Goal: Ask a question

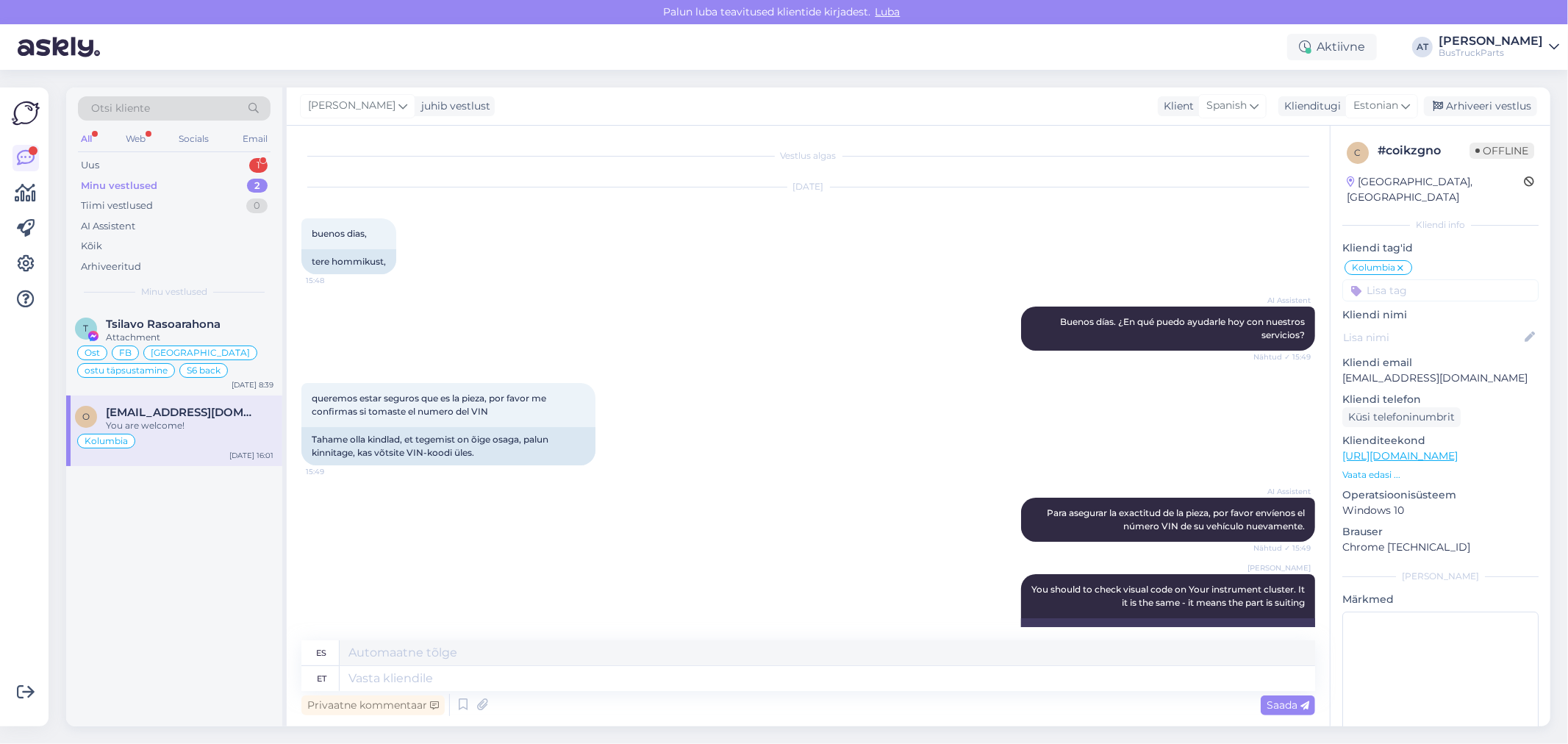
scroll to position [2509, 0]
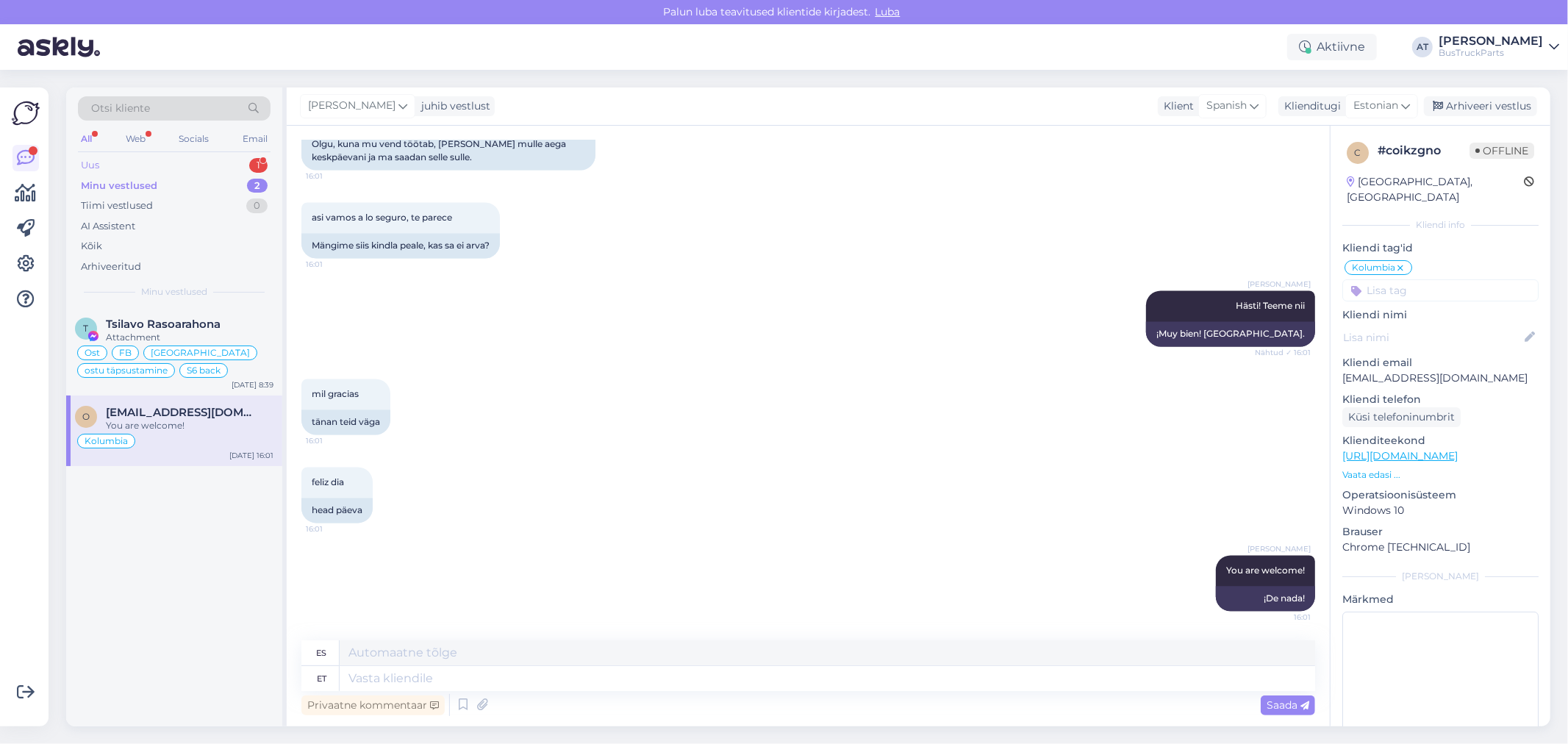
click at [157, 169] on div "Uus 1" at bounding box center [174, 165] width 193 height 20
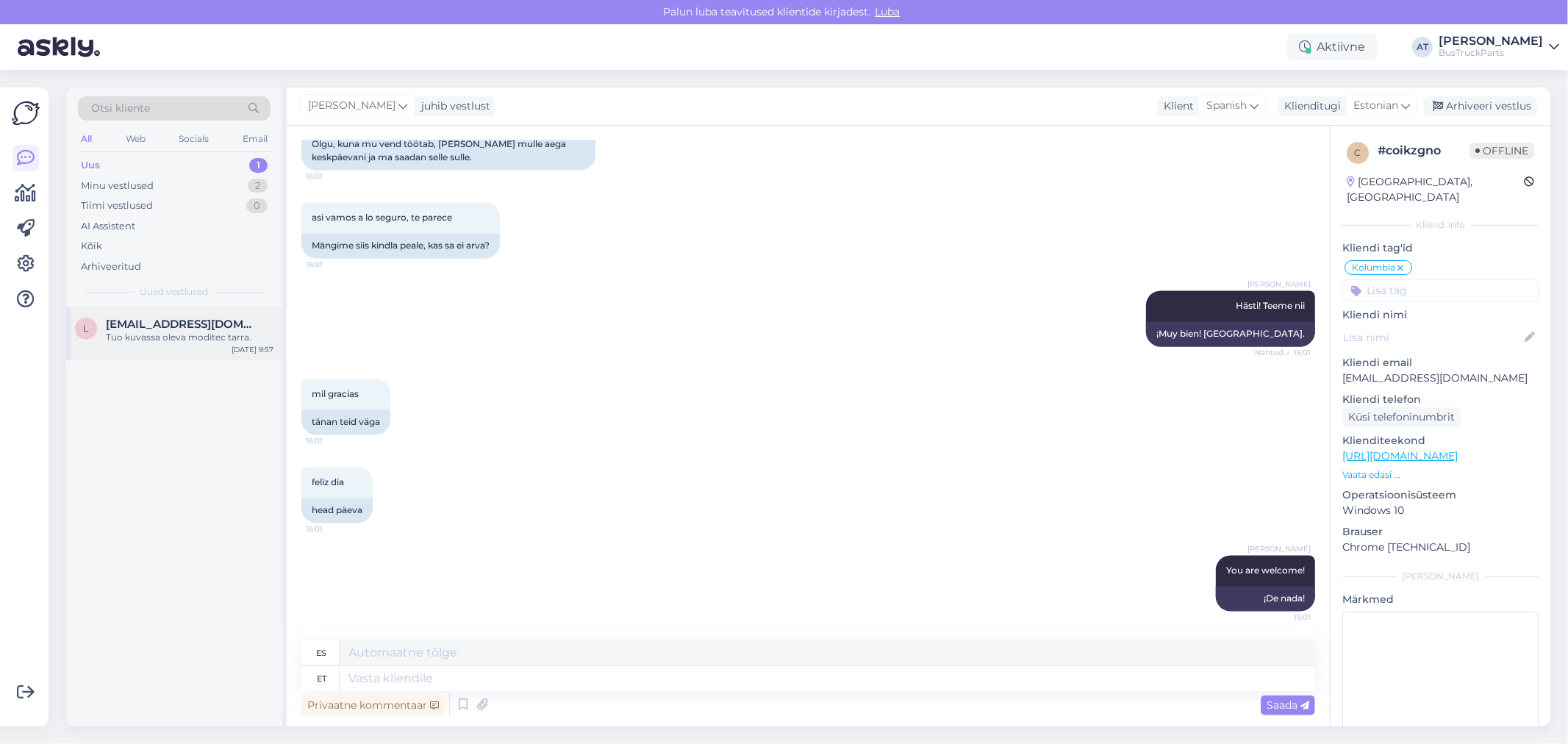
click at [195, 310] on div "l [EMAIL_ADDRESS][DOMAIN_NAME] Tuo kuvassa oleva moditec tarra. [DATE] 9:57" at bounding box center [174, 334] width 216 height 53
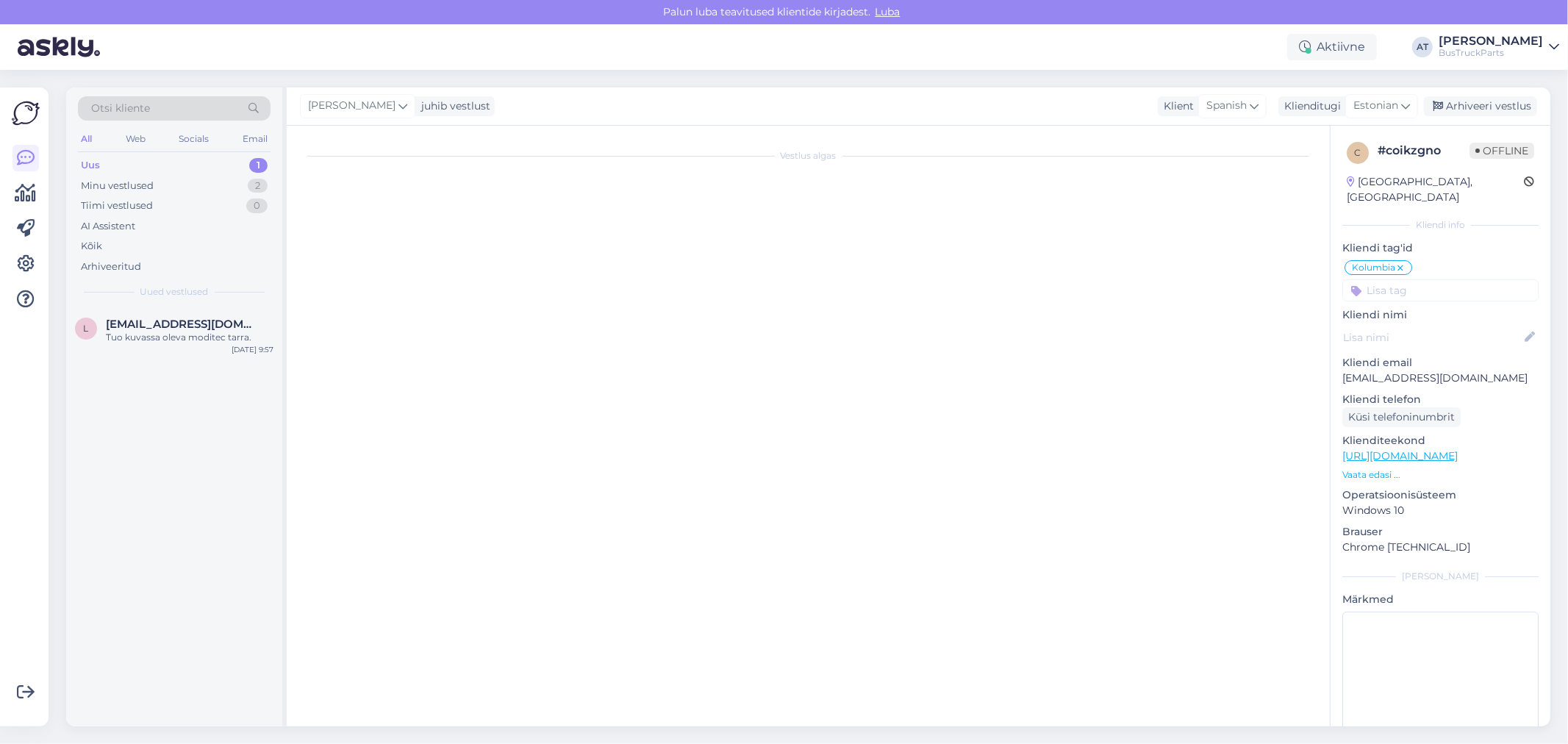
scroll to position [0, 0]
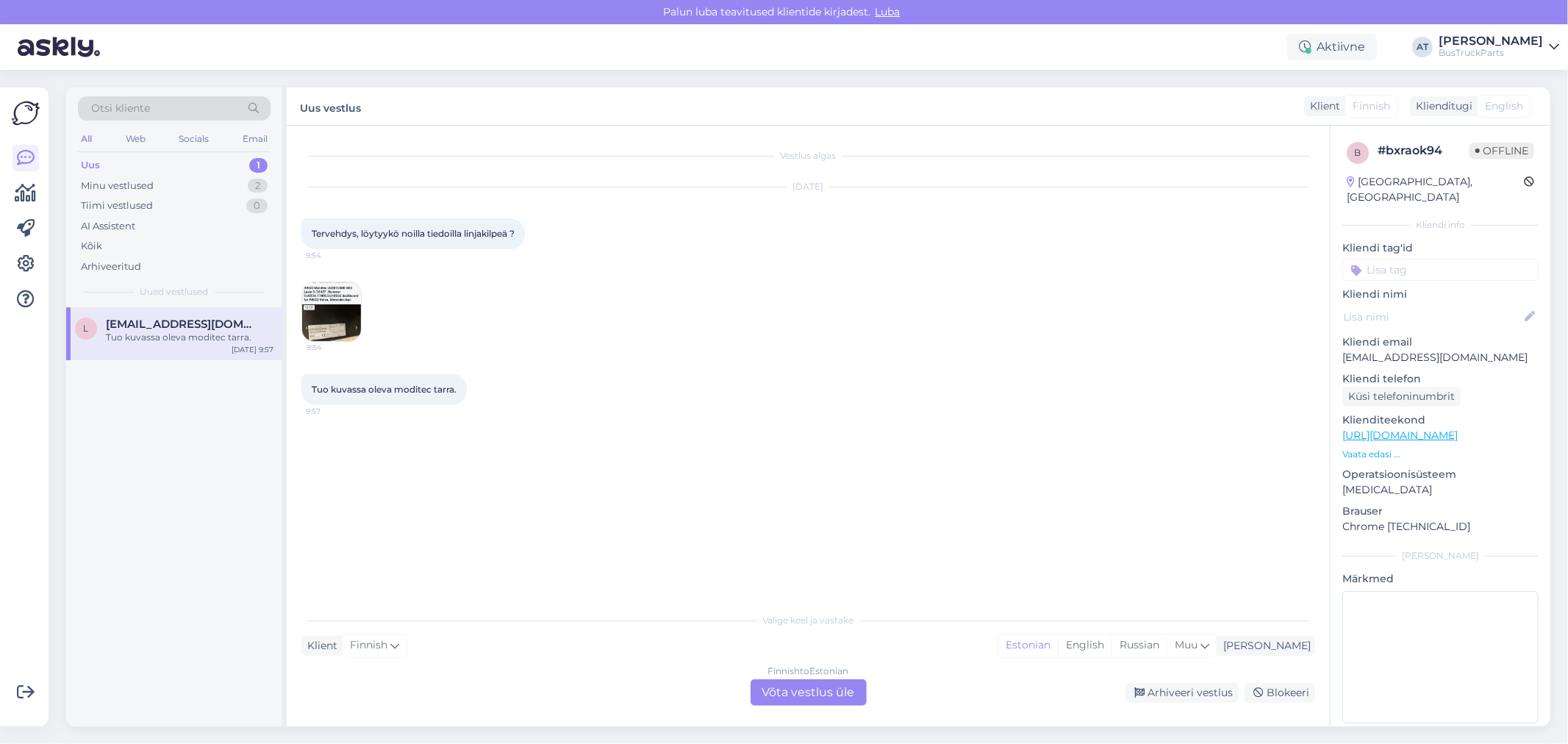
click at [816, 691] on div "Finnish to Estonian Võta vestlus üle" at bounding box center [808, 692] width 116 height 27
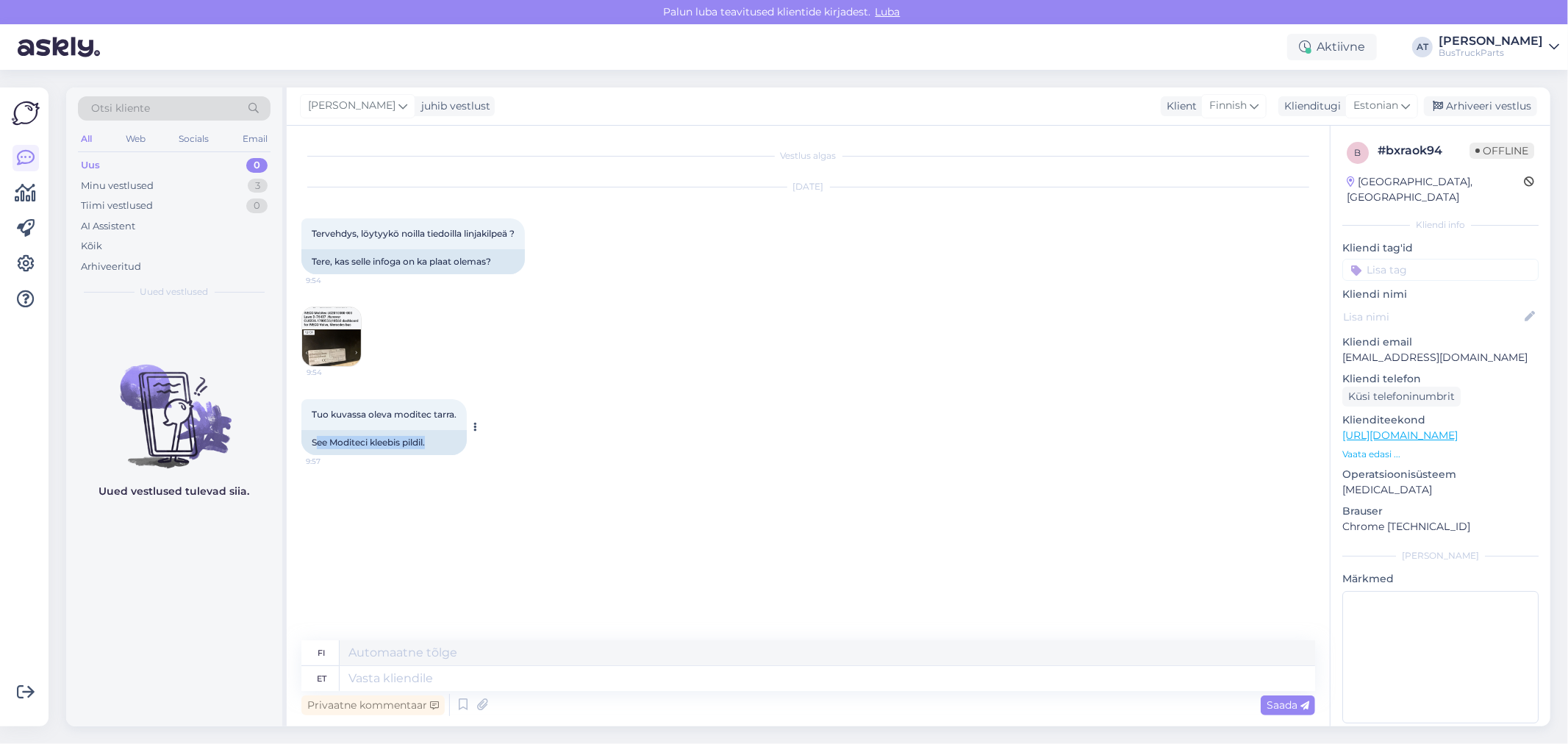
drag, startPoint x: 314, startPoint y: 440, endPoint x: 466, endPoint y: 447, distance: 152.2
click at [466, 447] on div "Tuo kuvassa oleva moditec tarra. 9:57 See Moditeci kleebis pildil." at bounding box center [384, 426] width 165 height 56
click at [466, 456] on div "Tuo kuvassa oleva moditec tarra. 9:57 See Moditeci kleebis pildil." at bounding box center [808, 427] width 1013 height 88
click at [341, 357] on img at bounding box center [331, 336] width 58 height 58
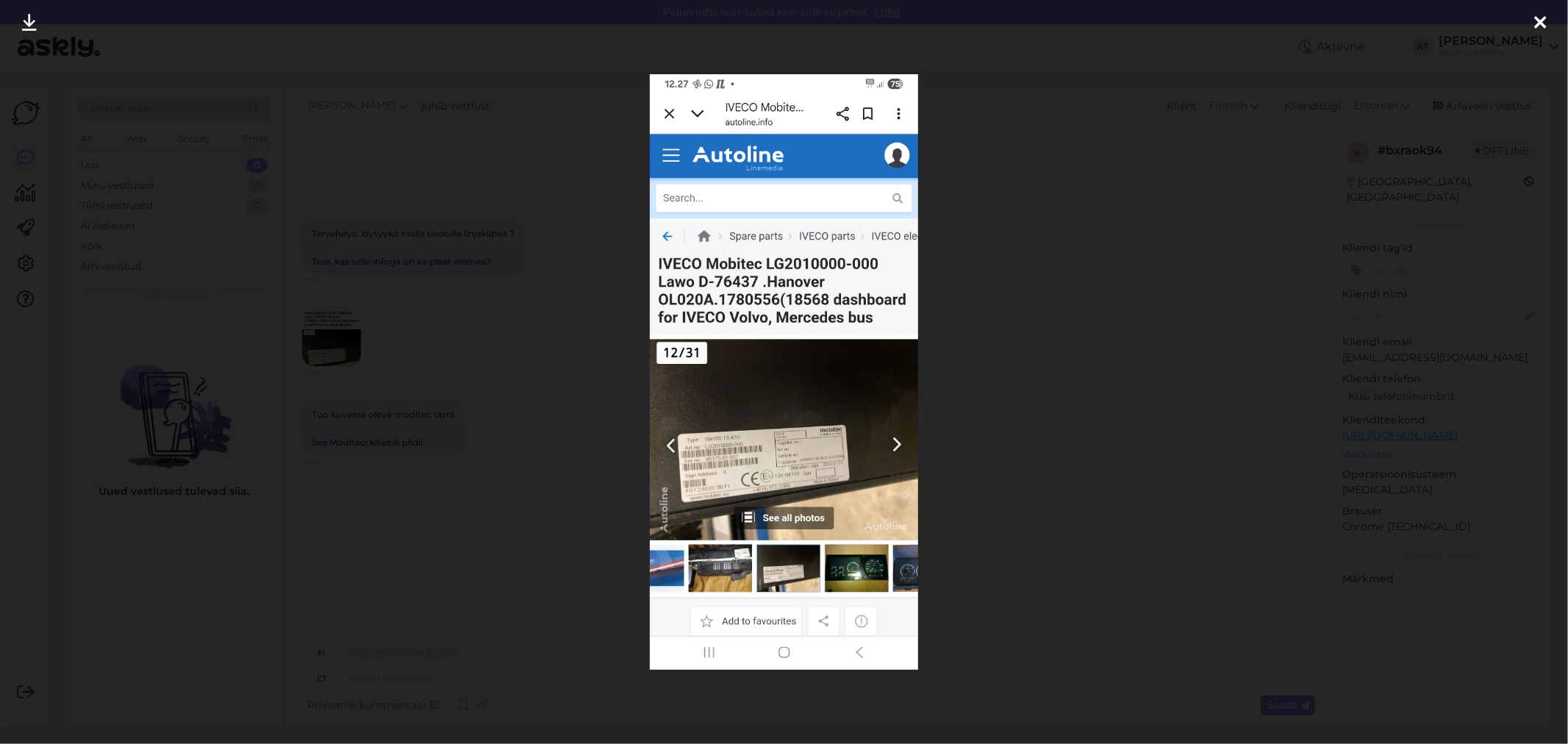
click at [1178, 248] on div at bounding box center [784, 372] width 1568 height 744
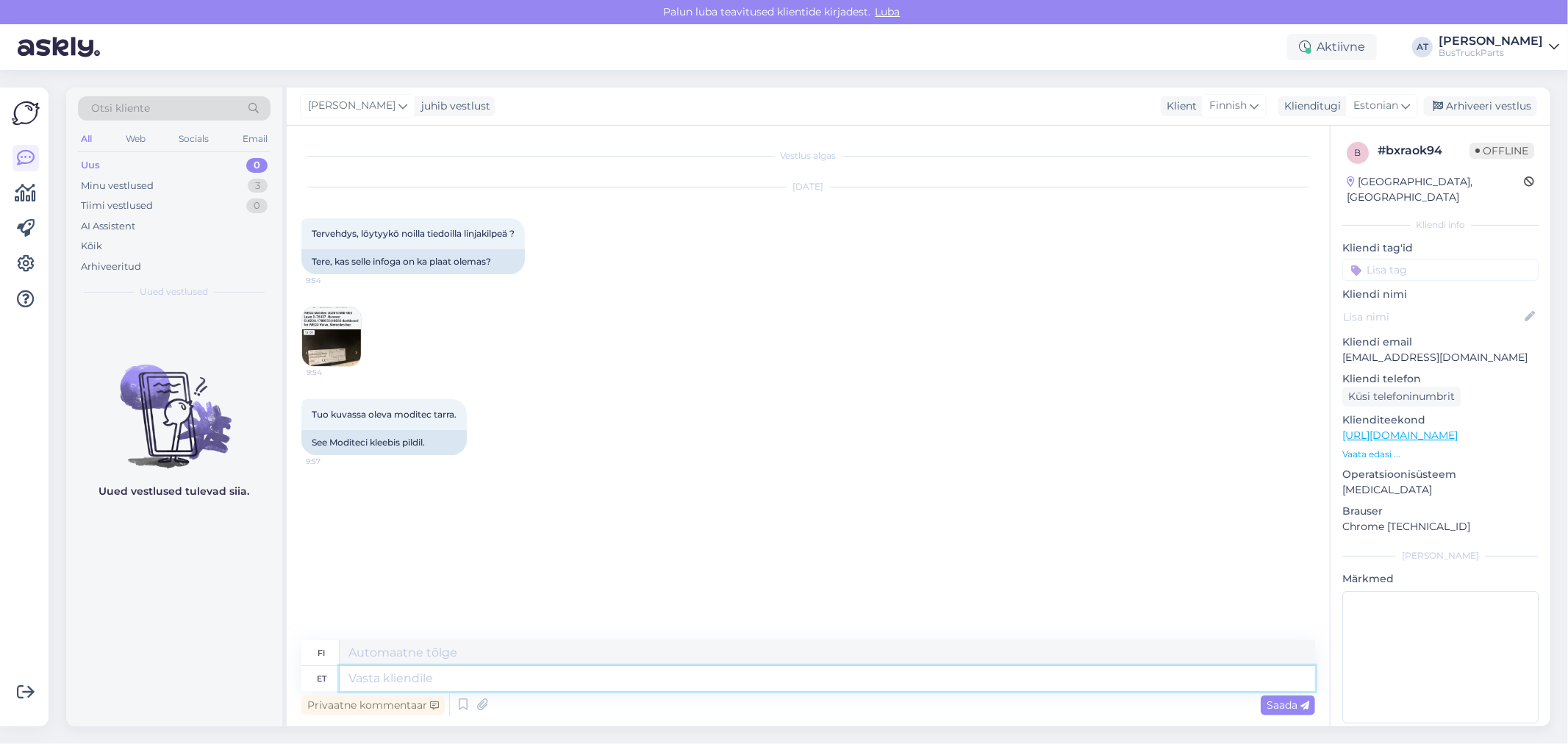
click at [840, 666] on textarea at bounding box center [827, 679] width 975 height 25
type textarea "Coukd"
type textarea "Could"
type textarea "Voisi"
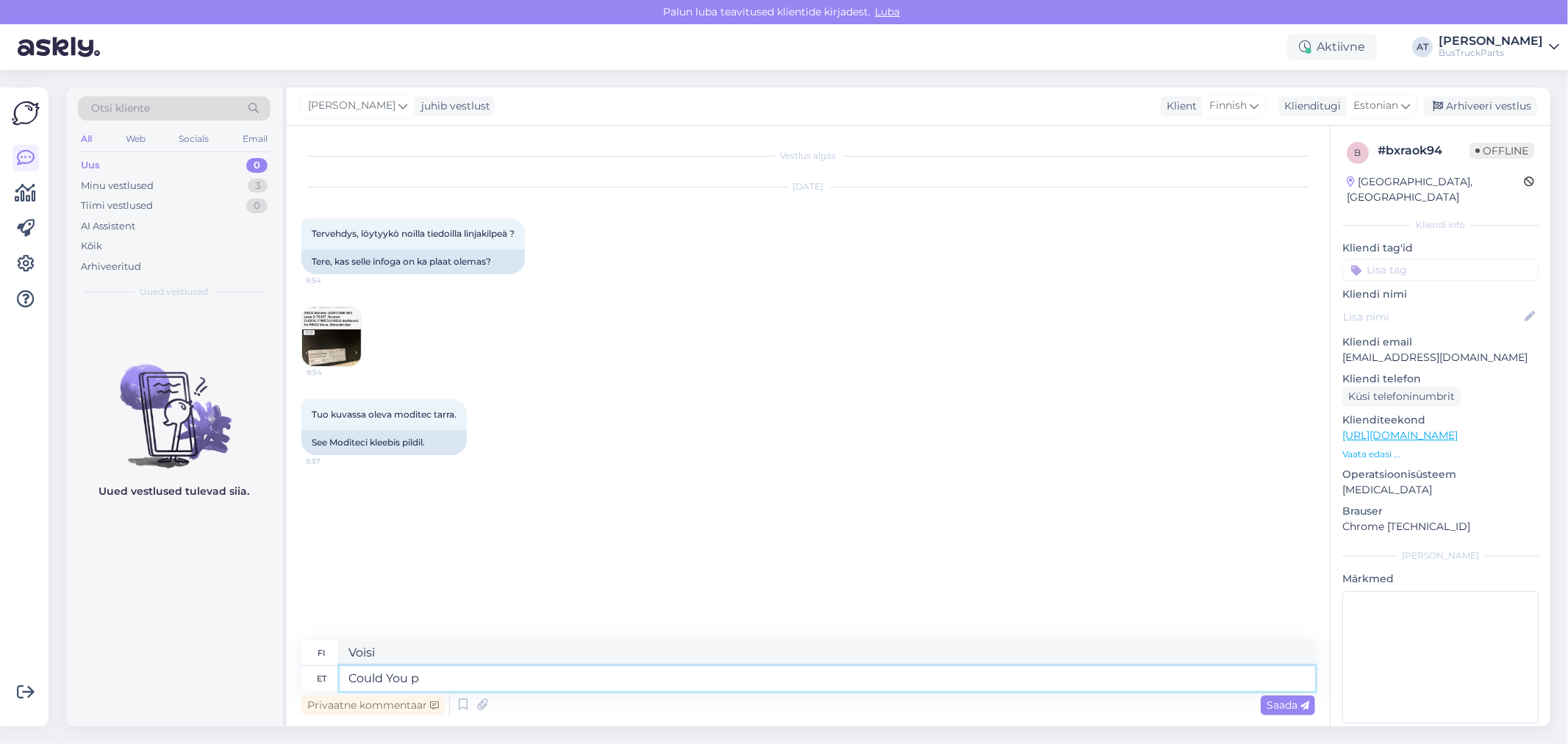
type textarea "Could You pl"
type textarea "Voisitko"
type textarea "Could You please s"
type textarea "Voisitko ystävällisesti"
type textarea "Could You please send me"
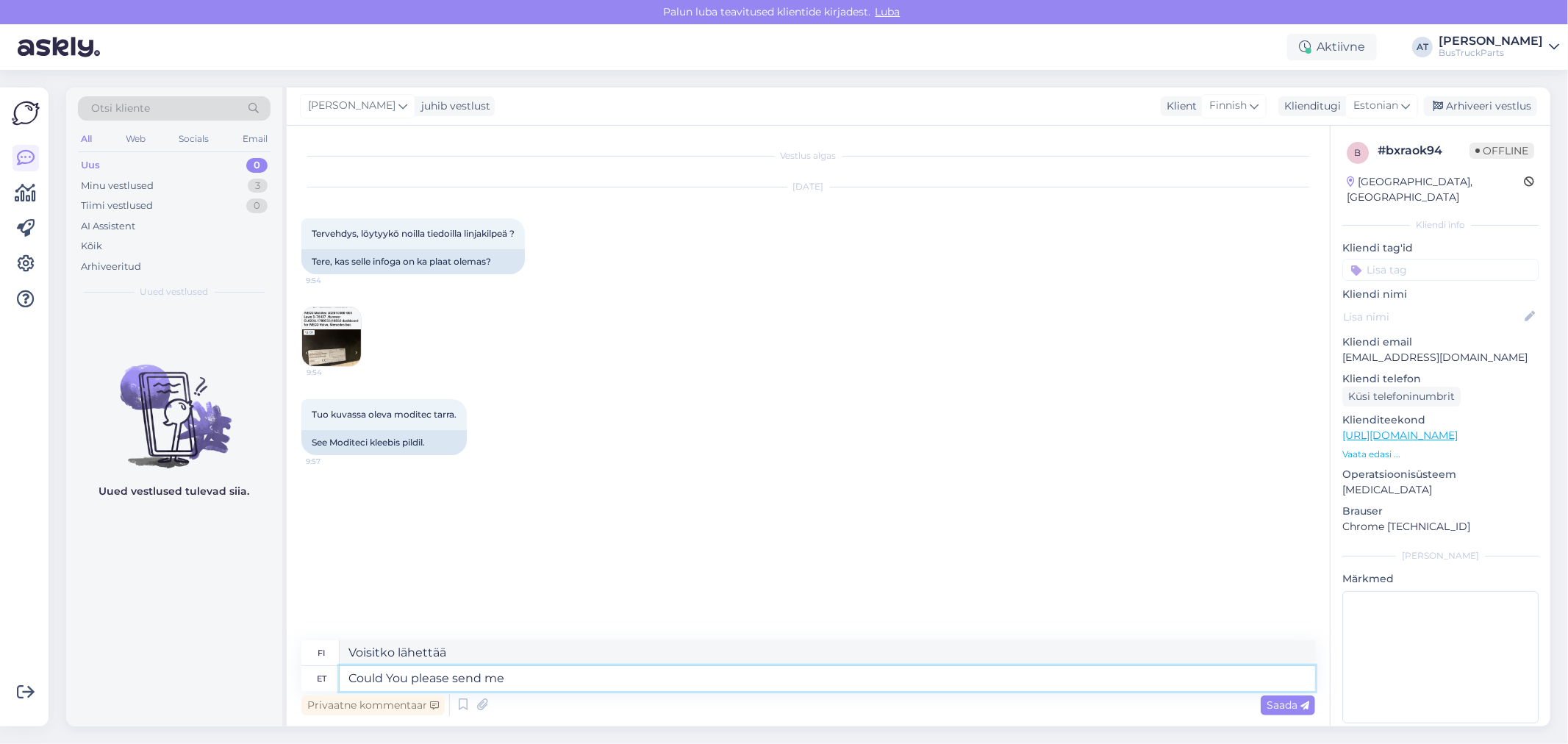
type textarea "Voisitko lähettää minulle"
type textarea "Could You please send me [PERSON_NAME]"
type textarea "Voisitko lähettää minulle linkin?"
type textarea "Could You please send me link for i"
type textarea "Voisitko lähettää minulle linkin"
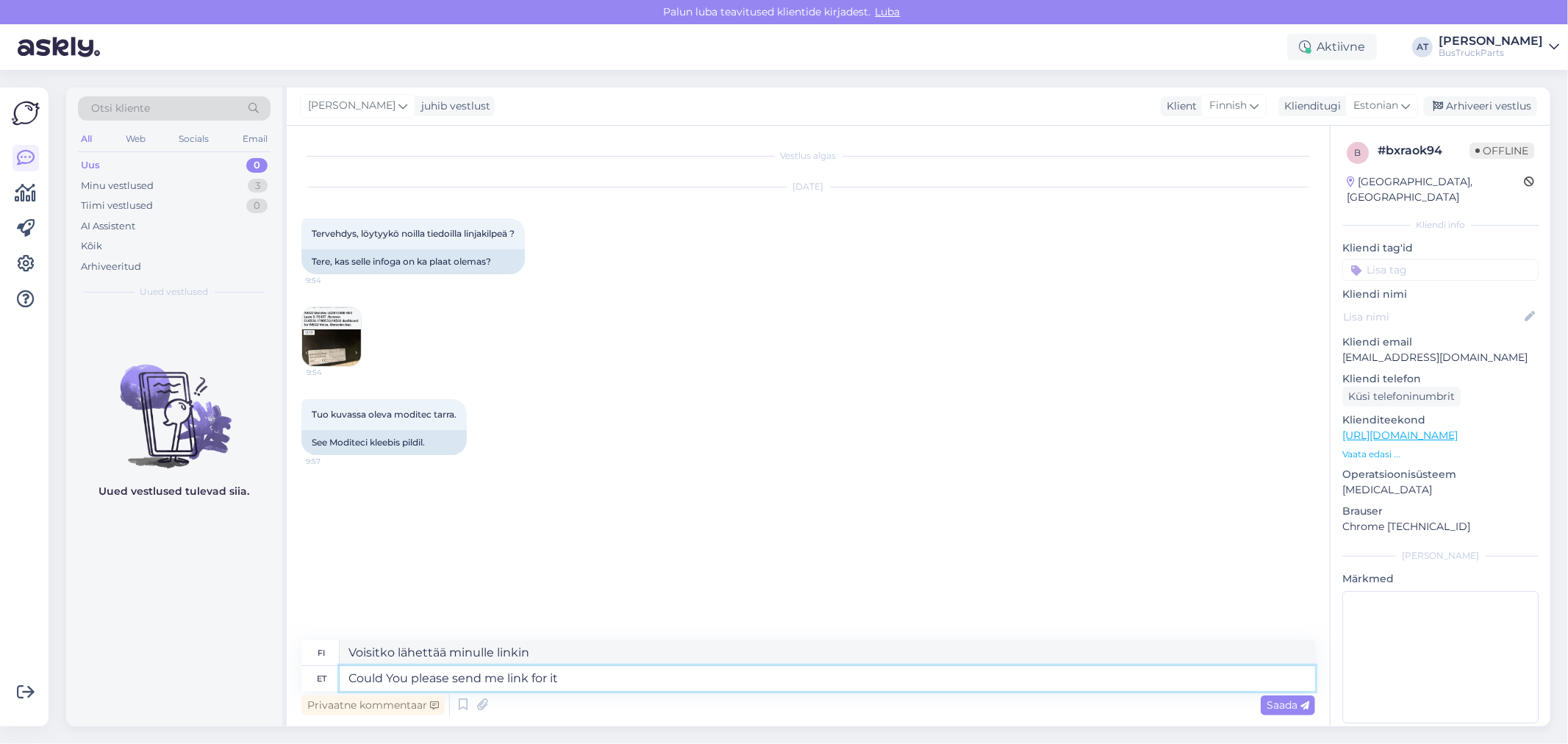
type textarea "Could You please send me link for it?"
type textarea "Voisitko lähettää minulle linkin siihen?"
type textarea "Could You please send me link for it?"
click at [1273, 702] on span "Saada" at bounding box center [1287, 704] width 42 height 13
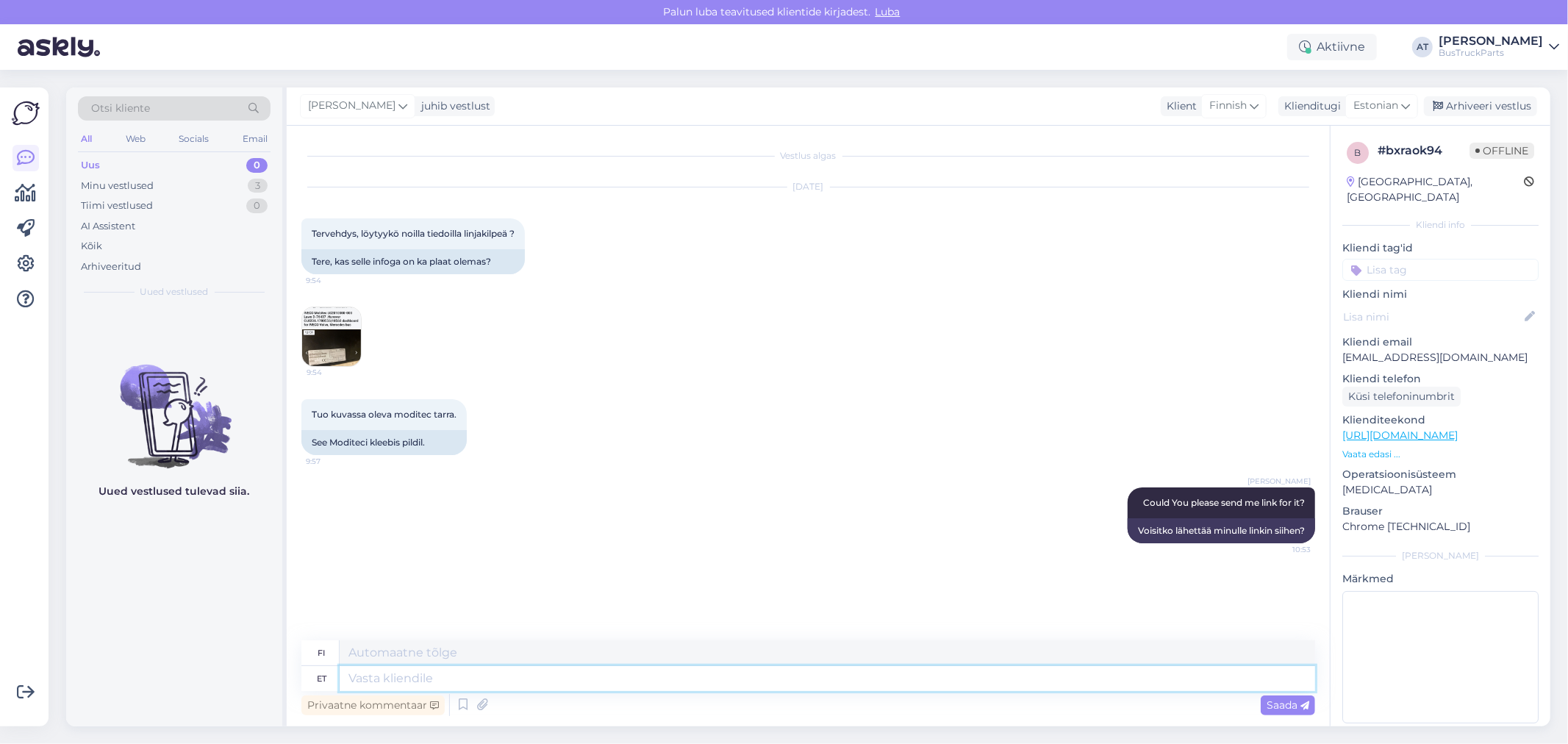
click at [466, 674] on textarea at bounding box center [827, 679] width 975 height 25
type textarea "Tere"
type textarea "Hei"
type textarea "Tere"
click at [1287, 700] on span "Saada" at bounding box center [1287, 704] width 42 height 13
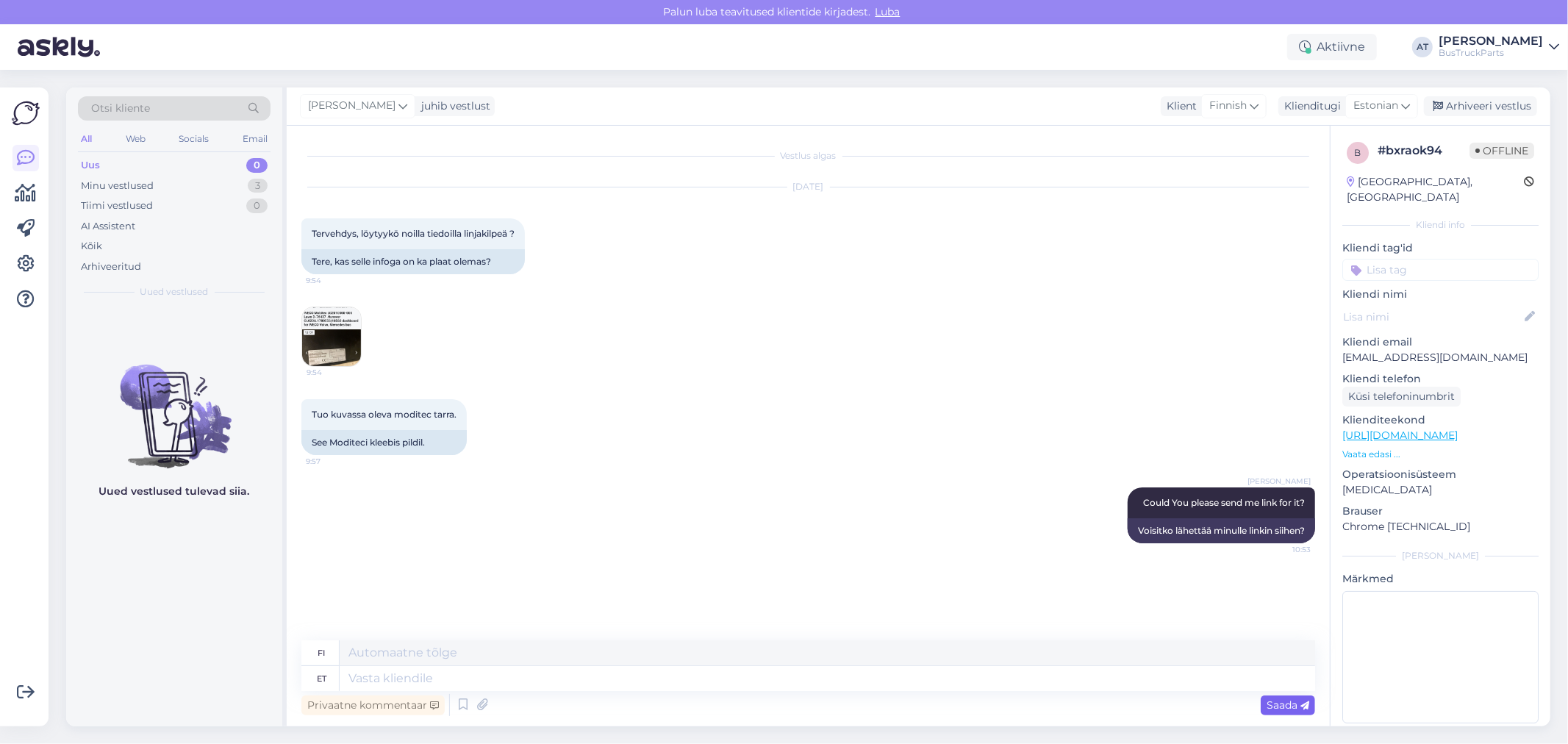
scroll to position [19, 0]
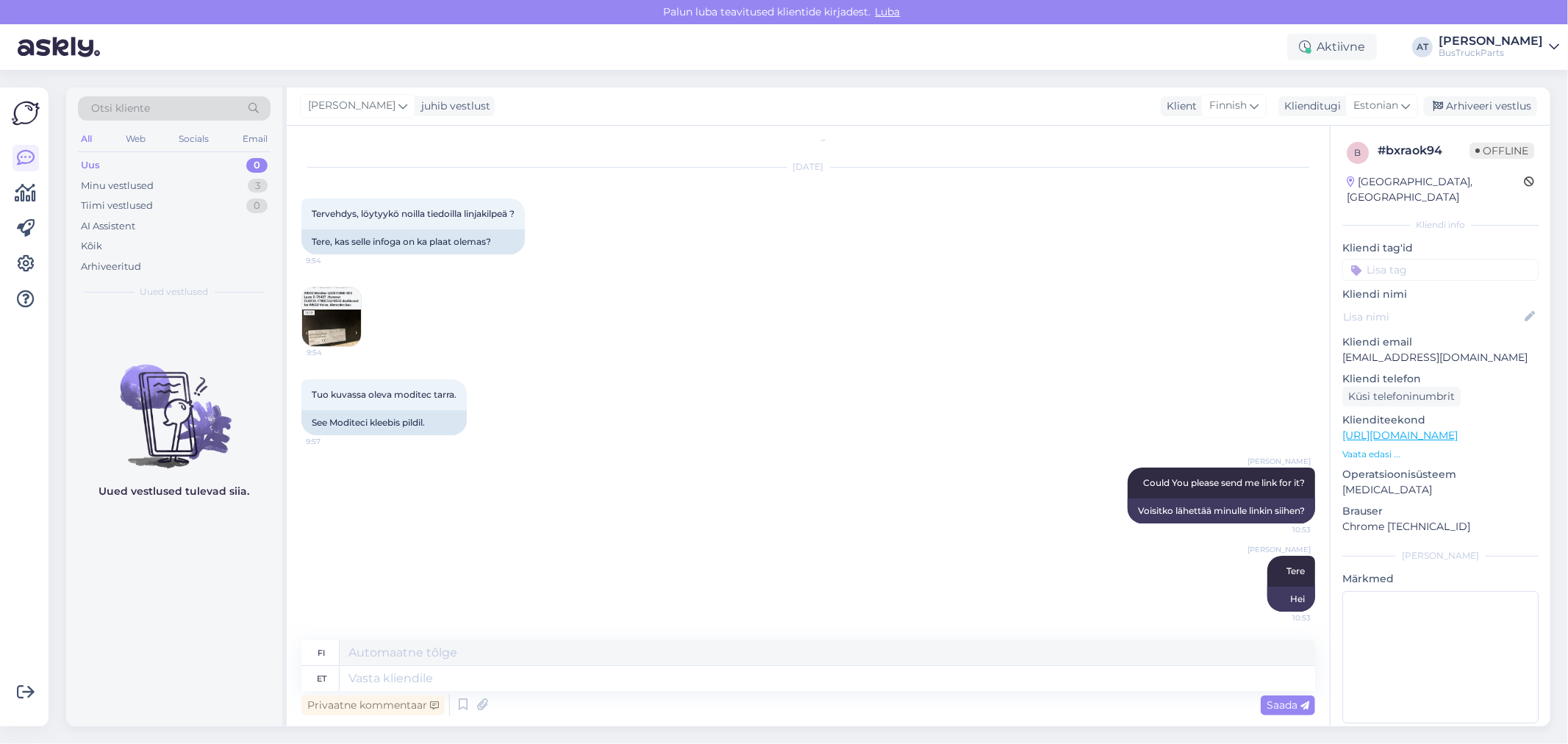
click at [318, 314] on img at bounding box center [331, 317] width 58 height 58
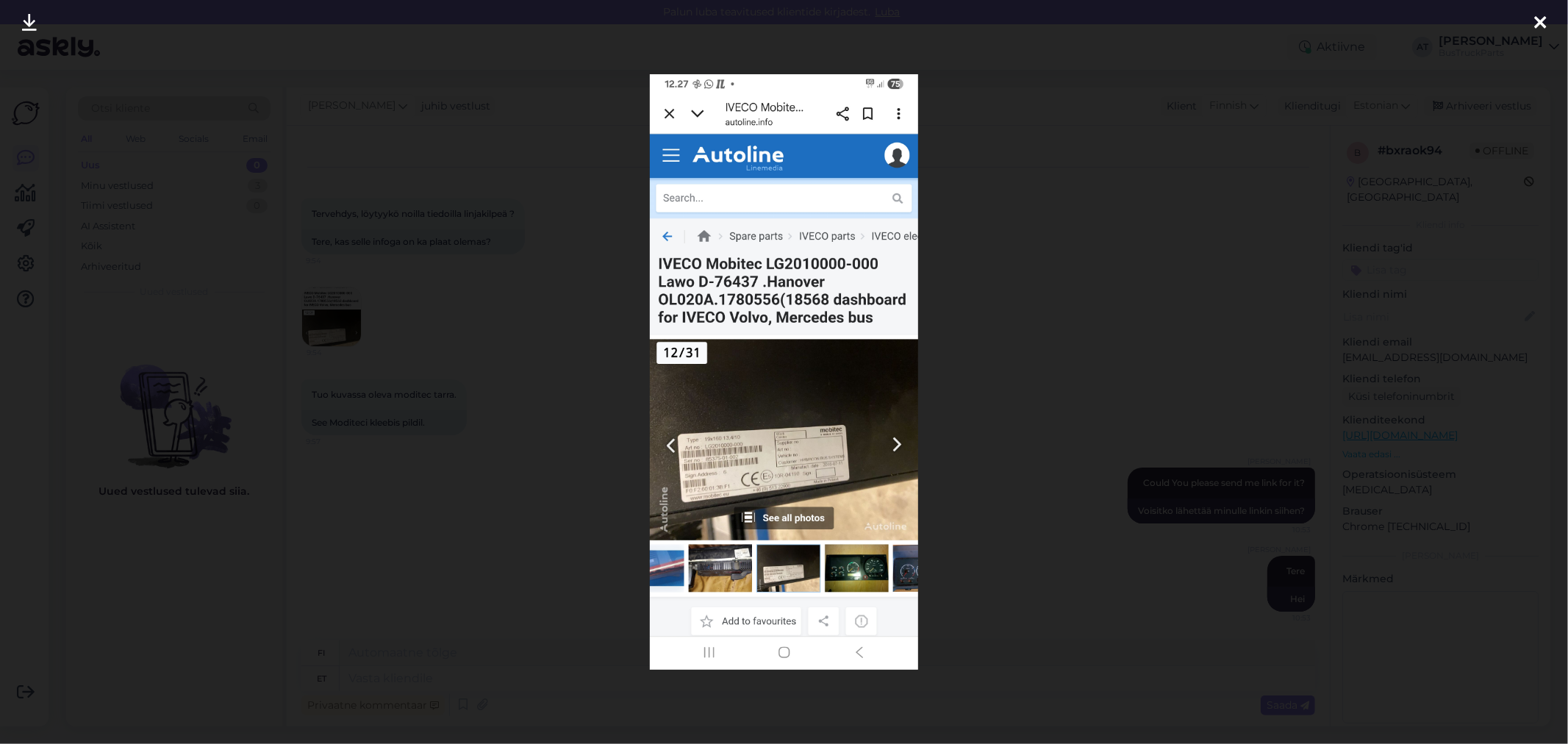
click at [19, 25] on link at bounding box center [29, 23] width 33 height 46
